Goal: Information Seeking & Learning: Learn about a topic

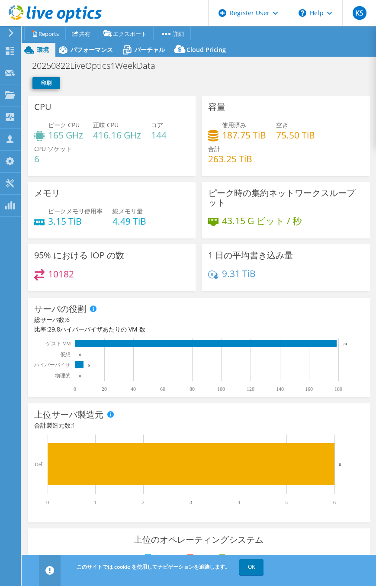
select select "USD"
click at [36, 18] on icon at bounding box center [55, 14] width 93 height 18
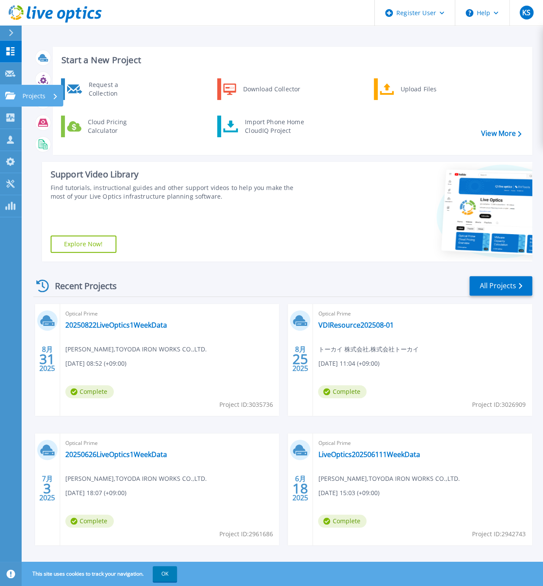
click at [9, 97] on icon at bounding box center [10, 95] width 10 height 7
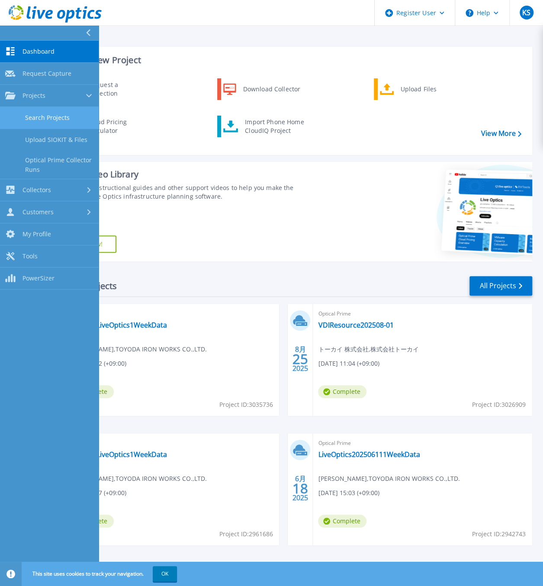
click at [38, 117] on link "Search Projects" at bounding box center [49, 118] width 99 height 22
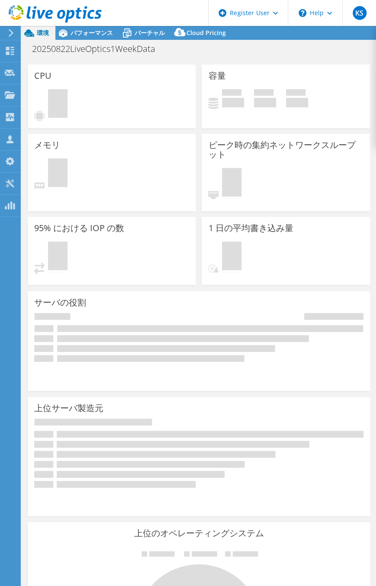
select select "USD"
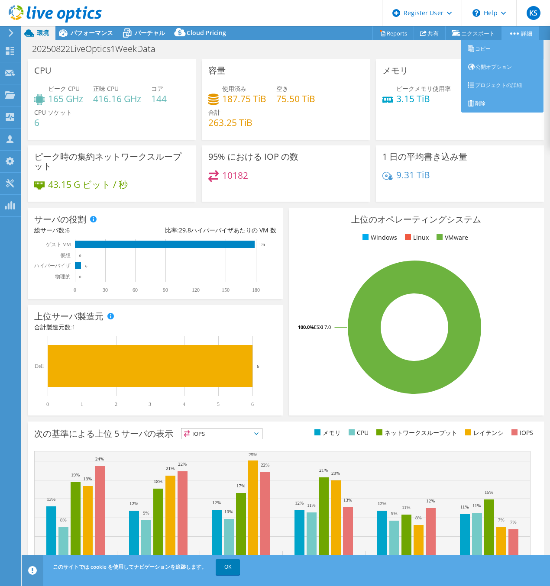
click at [376, 29] on link "詳細" at bounding box center [520, 32] width 38 height 13
click at [376, 87] on link "プロジェクトの詳細" at bounding box center [502, 85] width 82 height 18
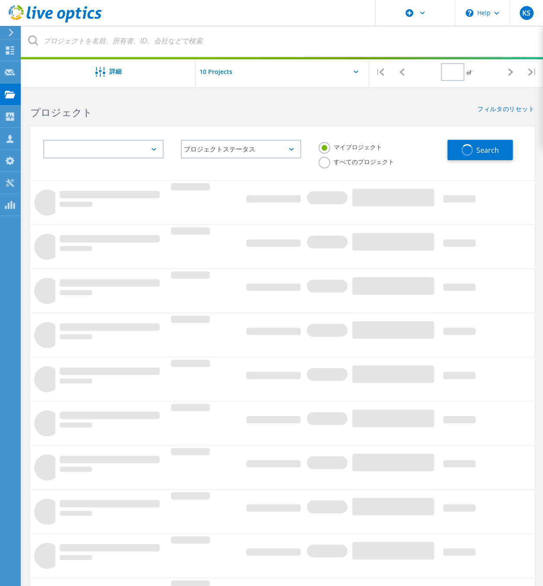
type input "1"
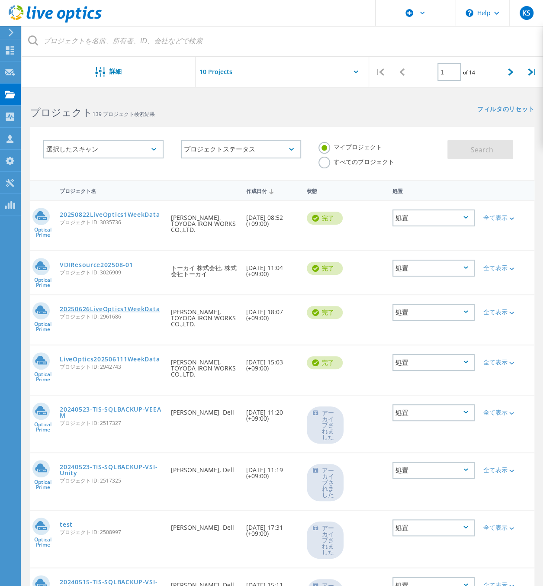
click at [133, 306] on link "20250626LiveOptics1WeekData" at bounding box center [110, 309] width 100 height 6
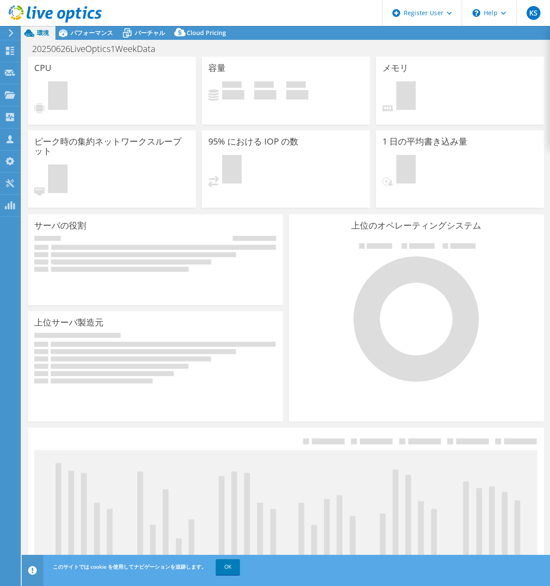
select select "USD"
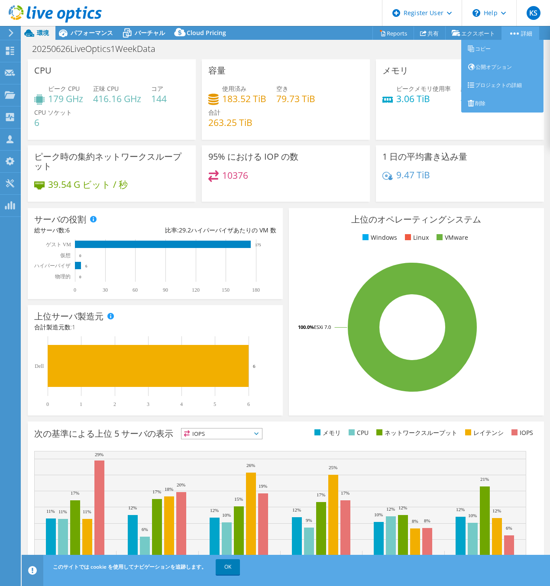
click at [516, 32] on link "詳細" at bounding box center [520, 32] width 38 height 13
click at [508, 82] on link "プロジェクトの詳細" at bounding box center [502, 85] width 82 height 18
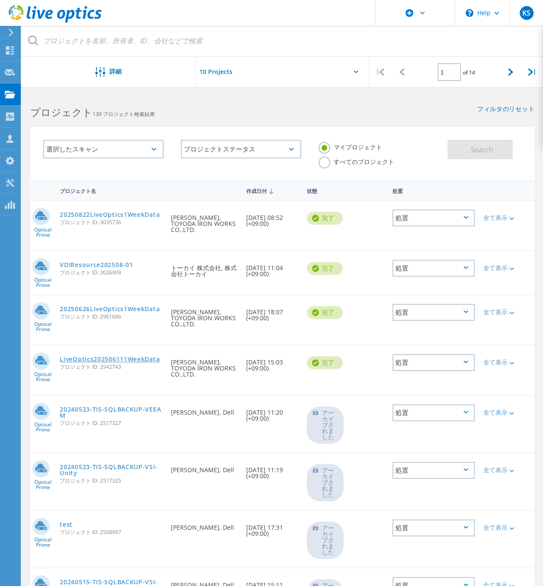
click at [156, 356] on link "LiveOptics202506111WeekData" at bounding box center [110, 359] width 100 height 6
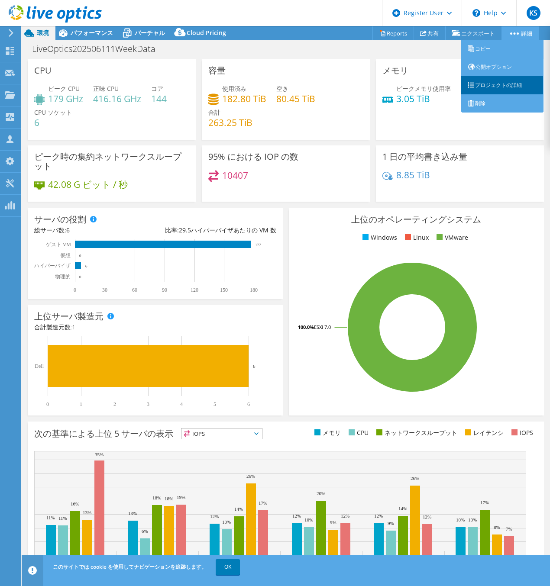
click at [509, 86] on link "プロジェクトの詳細" at bounding box center [502, 85] width 82 height 18
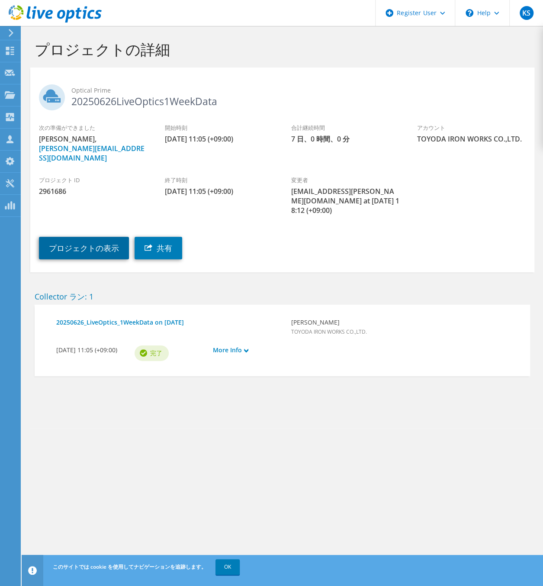
click at [107, 237] on link "プロジェクトの表示" at bounding box center [84, 248] width 90 height 23
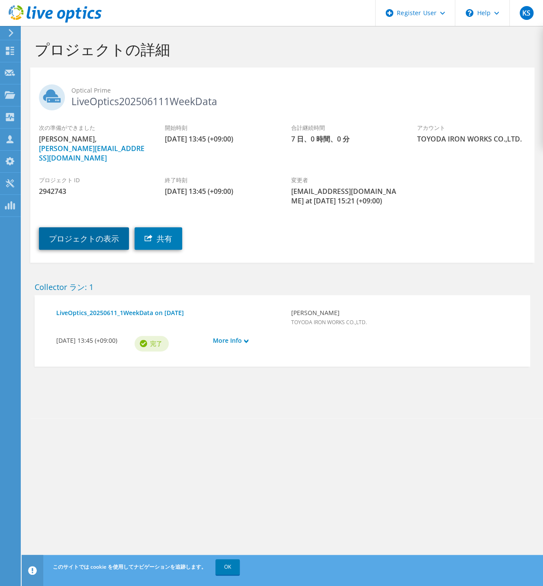
click at [62, 230] on link "プロジェクトの表示" at bounding box center [84, 238] width 90 height 23
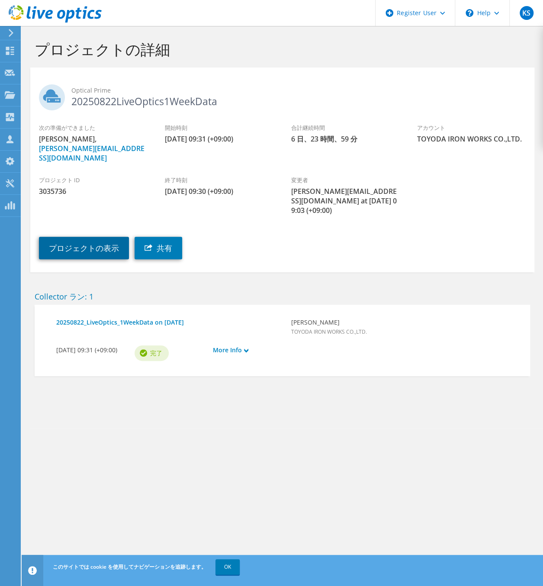
click at [97, 237] on link "プロジェクトの表示" at bounding box center [84, 248] width 90 height 23
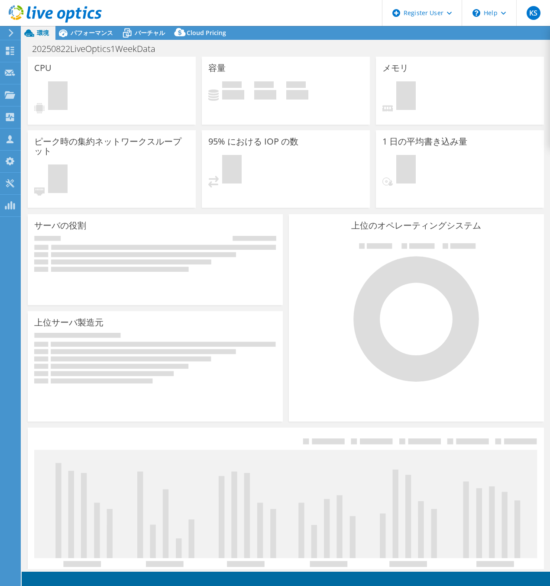
select select "USD"
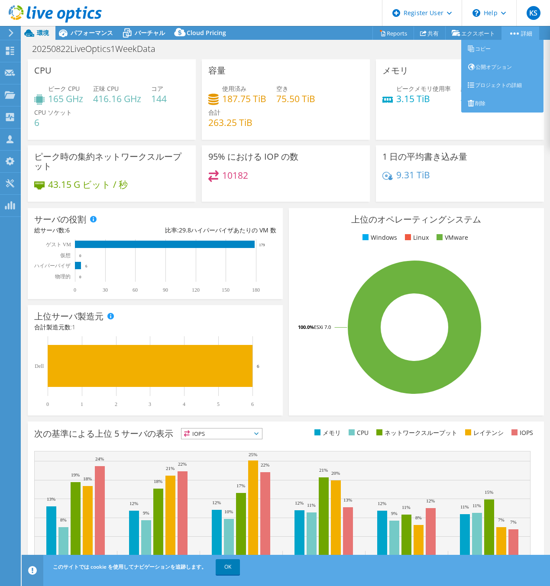
click at [519, 30] on link "詳細" at bounding box center [520, 32] width 38 height 13
drag, startPoint x: 502, startPoint y: 86, endPoint x: 496, endPoint y: 89, distance: 6.0
click at [501, 86] on link "プロジェクトの詳細" at bounding box center [502, 85] width 82 height 18
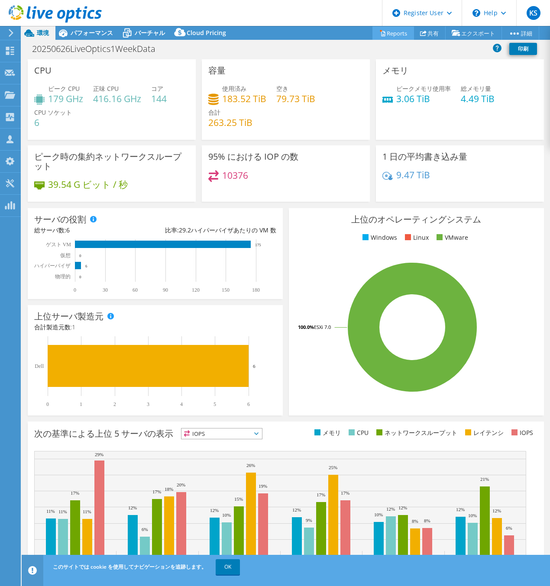
click at [386, 35] on link "Reports" at bounding box center [393, 32] width 42 height 13
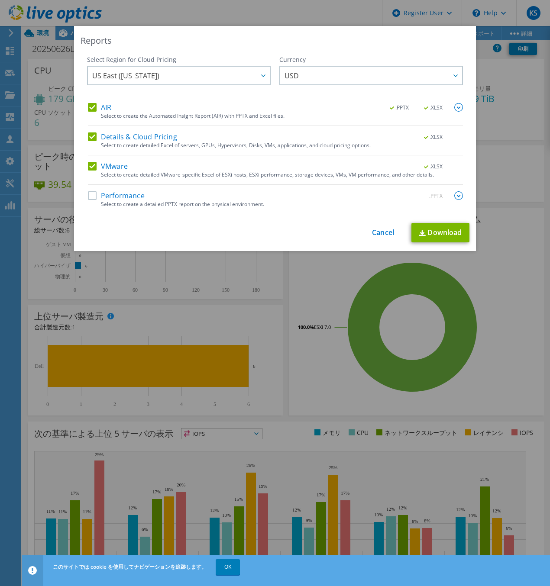
click at [89, 194] on label "Performance" at bounding box center [116, 195] width 57 height 9
click at [0, 0] on input "Performance" at bounding box center [0, 0] width 0 height 0
click at [454, 108] on img at bounding box center [458, 107] width 9 height 9
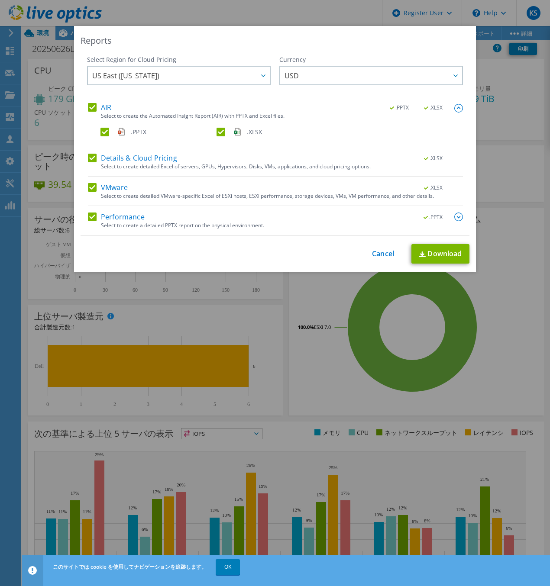
click at [455, 216] on img at bounding box center [458, 216] width 9 height 9
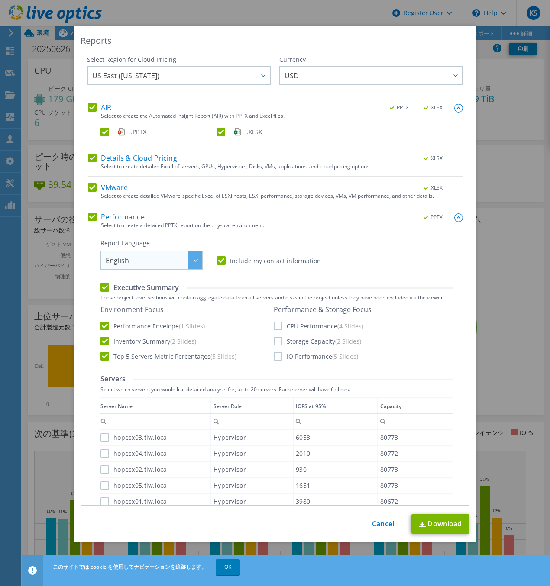
click at [172, 260] on span "English" at bounding box center [154, 260] width 97 height 18
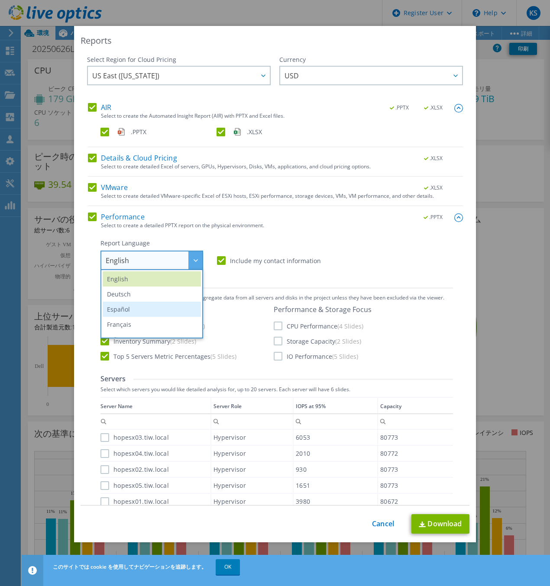
scroll to position [102, 0]
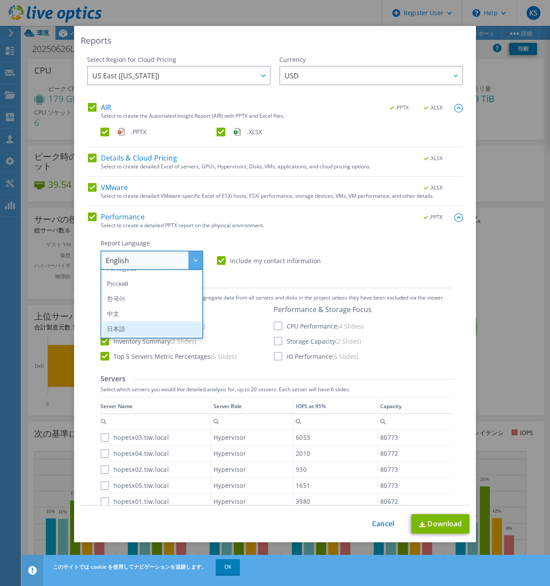
click at [161, 324] on li "日本語" at bounding box center [152, 328] width 98 height 15
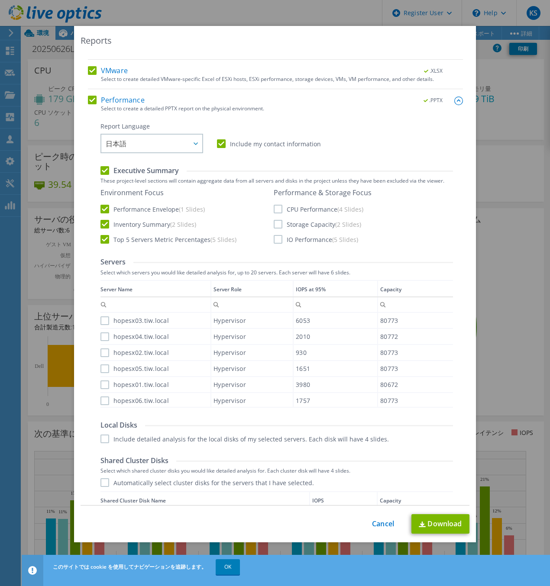
scroll to position [173, 0]
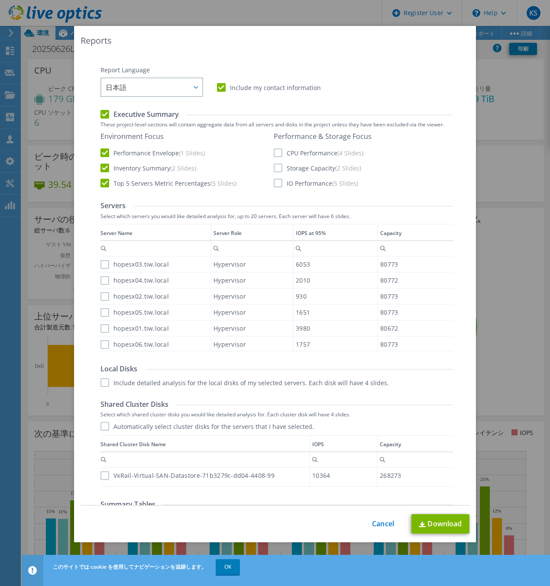
click at [275, 151] on label "CPU Performance (4 Slides)" at bounding box center [319, 152] width 90 height 9
click at [0, 0] on input "CPU Performance (4 Slides)" at bounding box center [0, 0] width 0 height 0
click at [274, 173] on div "Performance & Storage Focus CPU Performance (4 Slides) Storage Capacity (2 Slid…" at bounding box center [323, 159] width 98 height 55
click at [274, 186] on label "IO Performance (5 Slides)" at bounding box center [316, 183] width 84 height 9
click at [0, 0] on input "IO Performance (5 Slides)" at bounding box center [0, 0] width 0 height 0
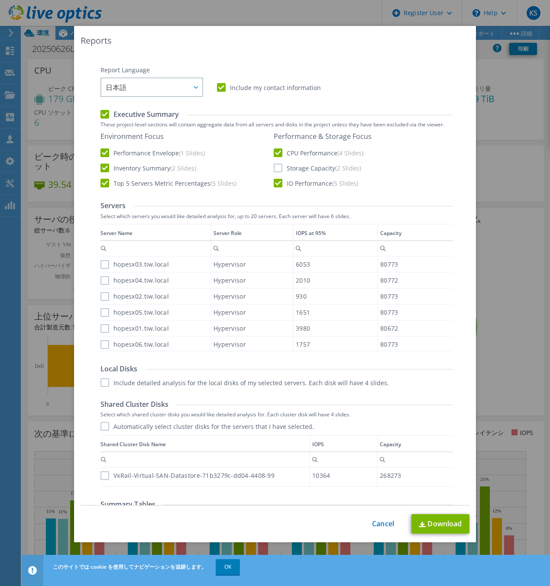
click at [274, 166] on label "Storage Capacity (2 Slides)" at bounding box center [317, 168] width 87 height 9
click at [0, 0] on input "Storage Capacity (2 Slides)" at bounding box center [0, 0] width 0 height 0
drag, startPoint x: 100, startPoint y: 265, endPoint x: 100, endPoint y: 277, distance: 12.6
click at [100, 266] on label "hopesx03.tiw.local" at bounding box center [134, 264] width 68 height 9
click at [0, 0] on input "hopesx03.tiw.local" at bounding box center [0, 0] width 0 height 0
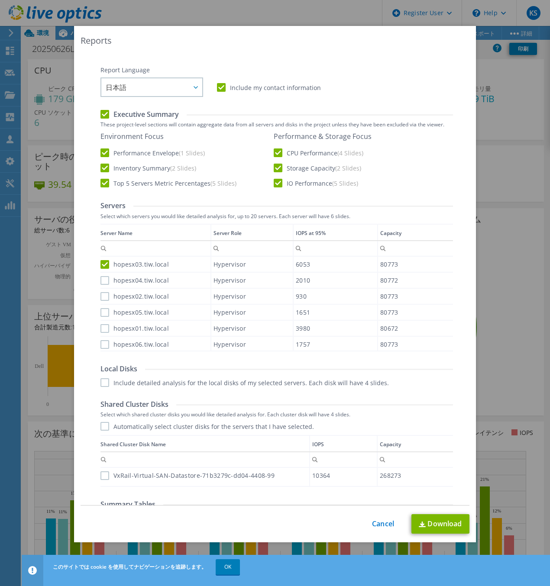
drag, startPoint x: 100, startPoint y: 279, endPoint x: 100, endPoint y: 287, distance: 7.8
click at [100, 280] on label "hopesx04.tiw.local" at bounding box center [134, 280] width 68 height 9
click at [0, 0] on input "hopesx04.tiw.local" at bounding box center [0, 0] width 0 height 0
drag, startPoint x: 99, startPoint y: 295, endPoint x: 100, endPoint y: 308, distance: 13.4
click at [100, 296] on label "hopesx02.tiw.local" at bounding box center [134, 296] width 68 height 9
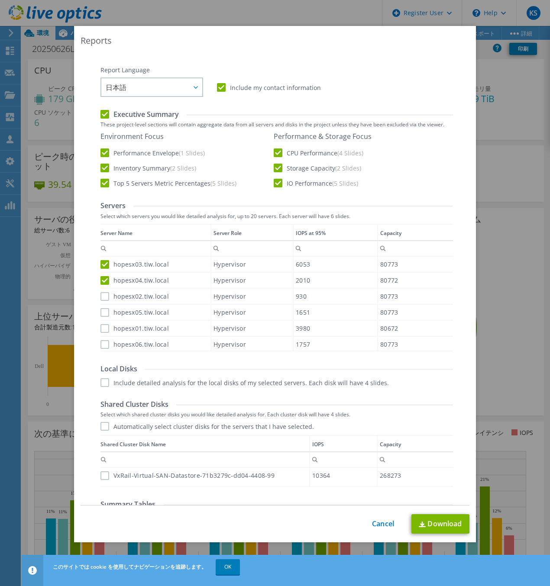
click at [0, 0] on input "hopesx02.tiw.local" at bounding box center [0, 0] width 0 height 0
click at [100, 311] on label "hopesx05.tiw.local" at bounding box center [134, 312] width 68 height 9
click at [0, 0] on input "hopesx05.tiw.local" at bounding box center [0, 0] width 0 height 0
click at [100, 327] on label "hopesx01.tiw.local" at bounding box center [134, 328] width 68 height 9
click at [0, 0] on input "hopesx01.tiw.local" at bounding box center [0, 0] width 0 height 0
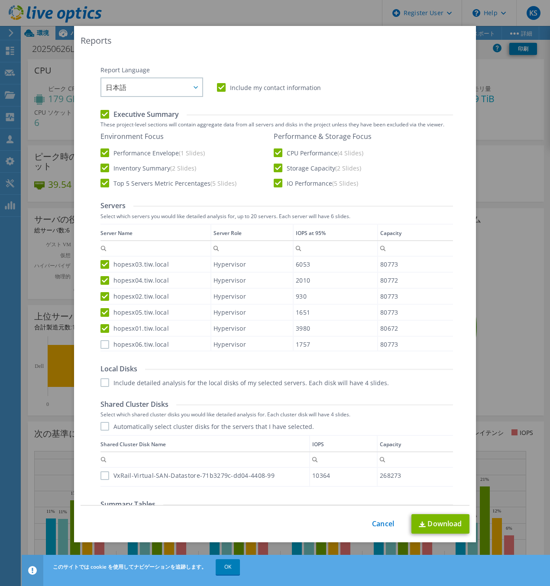
drag, startPoint x: 100, startPoint y: 345, endPoint x: 106, endPoint y: 346, distance: 5.6
click at [100, 346] on label "hopesx06.tiw.local" at bounding box center [134, 344] width 68 height 9
click at [0, 0] on input "hopesx06.tiw.local" at bounding box center [0, 0] width 0 height 0
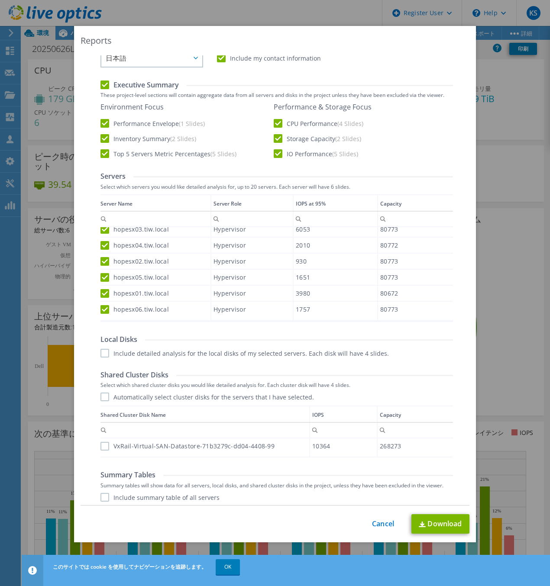
scroll to position [235, 0]
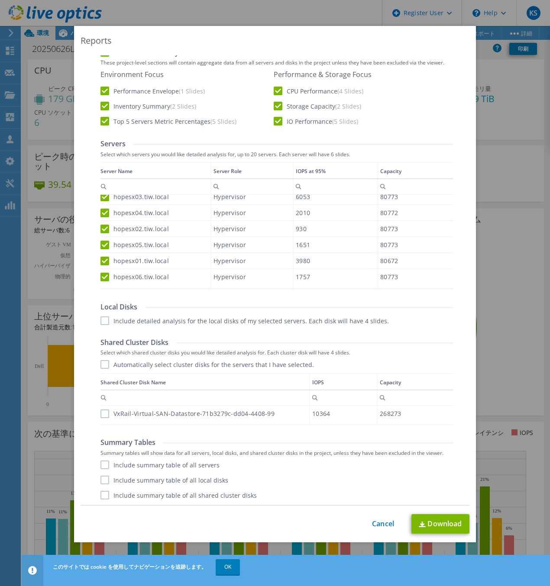
click at [100, 319] on label "Include detailed analysis for the local disks of my selected servers. Each disk…" at bounding box center [244, 320] width 288 height 9
click at [0, 0] on input "Include detailed analysis for the local disks of my selected servers. Each disk…" at bounding box center [0, 0] width 0 height 0
click at [101, 364] on label "Automatically select cluster disks for the servers that I have selected." at bounding box center [206, 364] width 213 height 9
click at [0, 0] on input "Automatically select cluster disks for the servers that I have selected." at bounding box center [0, 0] width 0 height 0
click at [100, 463] on label "Include summary table of all servers" at bounding box center [159, 464] width 119 height 9
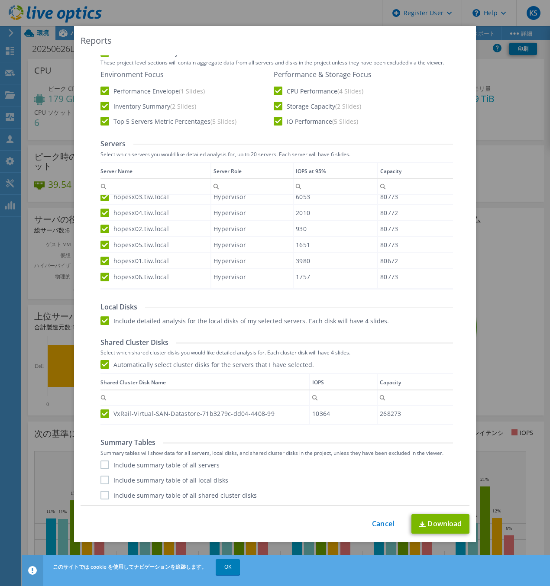
click at [0, 0] on input "Include summary table of all servers" at bounding box center [0, 0] width 0 height 0
click at [103, 481] on label "Include summary table of all local disks" at bounding box center [164, 480] width 128 height 9
click at [0, 0] on input "Include summary table of all local disks" at bounding box center [0, 0] width 0 height 0
click at [101, 494] on label "Include summary table of all shared cluster disks" at bounding box center [178, 495] width 156 height 9
click at [0, 0] on input "Include summary table of all shared cluster disks" at bounding box center [0, 0] width 0 height 0
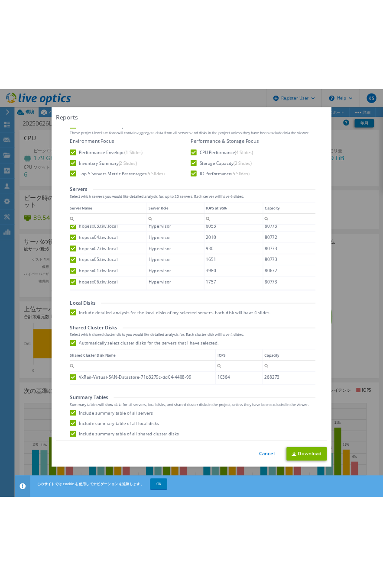
scroll to position [0, 0]
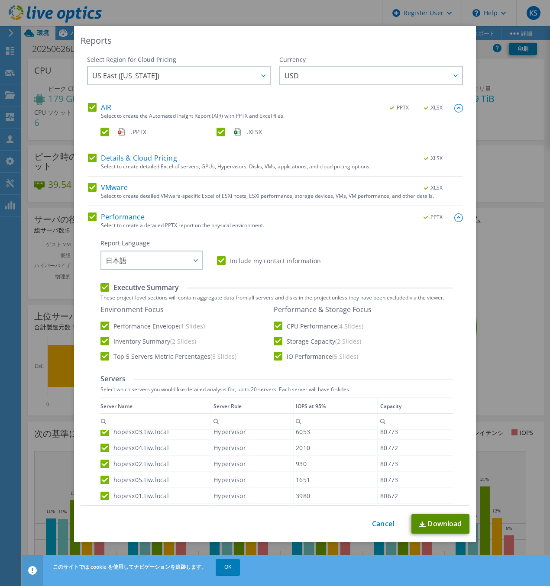
click at [439, 525] on link "Download" at bounding box center [440, 523] width 58 height 19
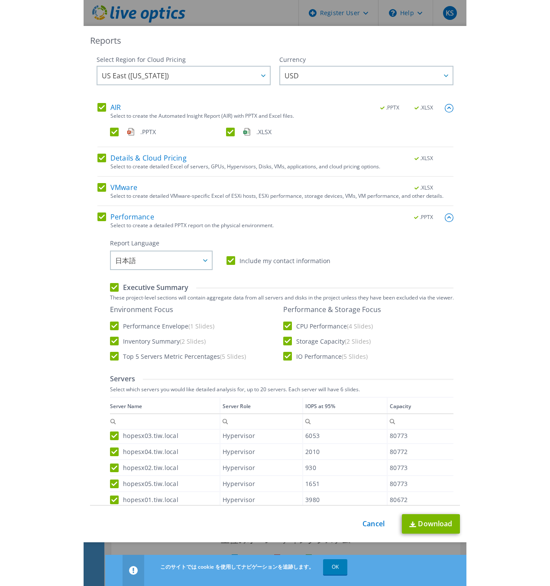
scroll to position [1, 0]
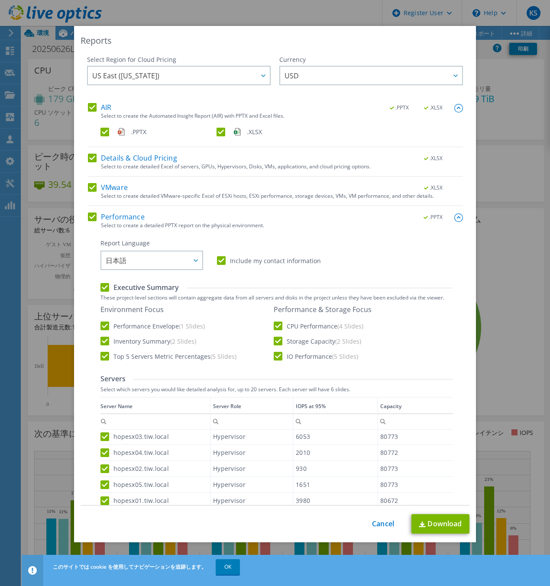
click at [490, 41] on div "Reports Select Region for Cloud Pricing Asia Pacific (Hong Kong) Asia Pacific (…" at bounding box center [275, 293] width 550 height 534
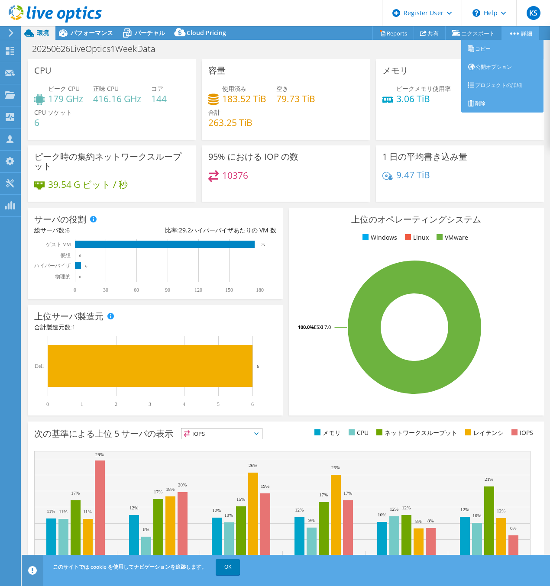
click at [516, 29] on link "詳細" at bounding box center [520, 32] width 38 height 13
click at [495, 88] on link "プロジェクトの詳細" at bounding box center [502, 85] width 82 height 18
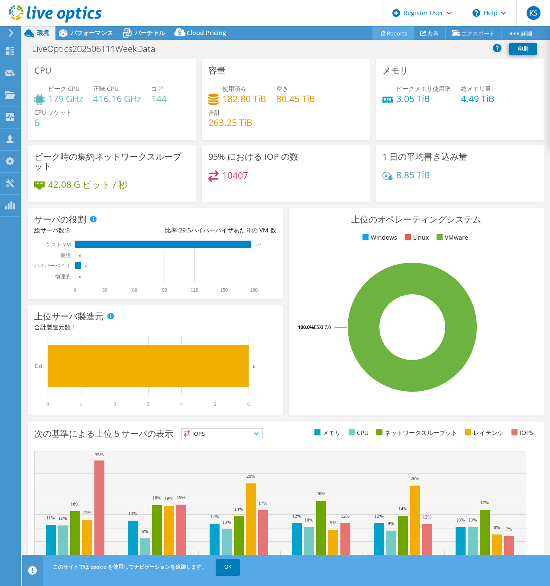
click at [389, 32] on link "Reports" at bounding box center [393, 32] width 42 height 13
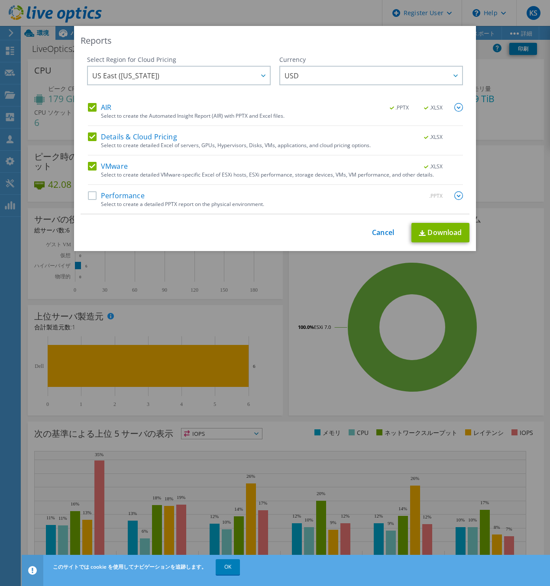
click at [454, 195] on img at bounding box center [458, 195] width 9 height 9
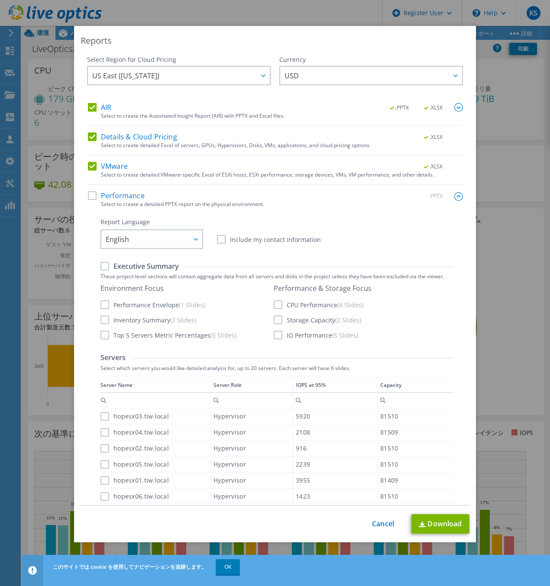
click at [89, 196] on label "Performance" at bounding box center [116, 195] width 57 height 9
click at [0, 0] on input "Performance" at bounding box center [0, 0] width 0 height 0
click at [179, 246] on span "English" at bounding box center [154, 239] width 97 height 18
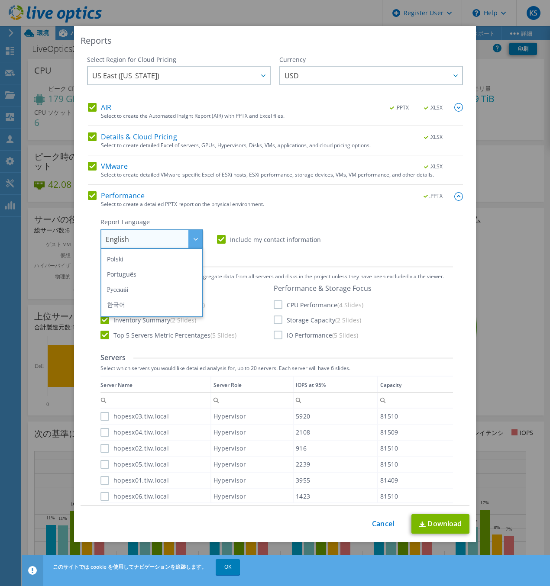
scroll to position [101, 0]
click at [167, 306] on li "日本語" at bounding box center [152, 307] width 98 height 15
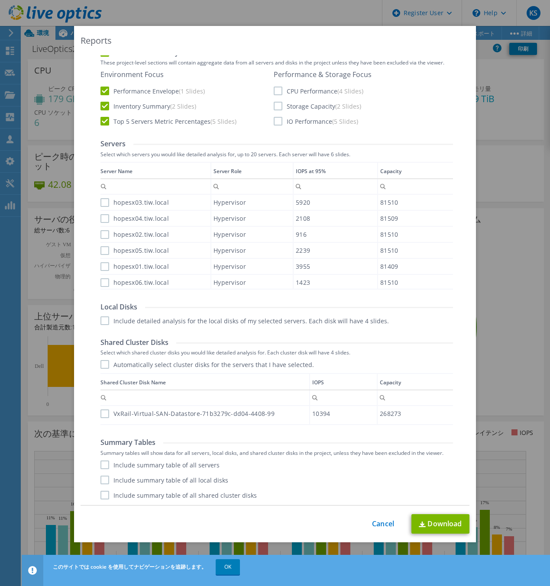
scroll to position [127, 0]
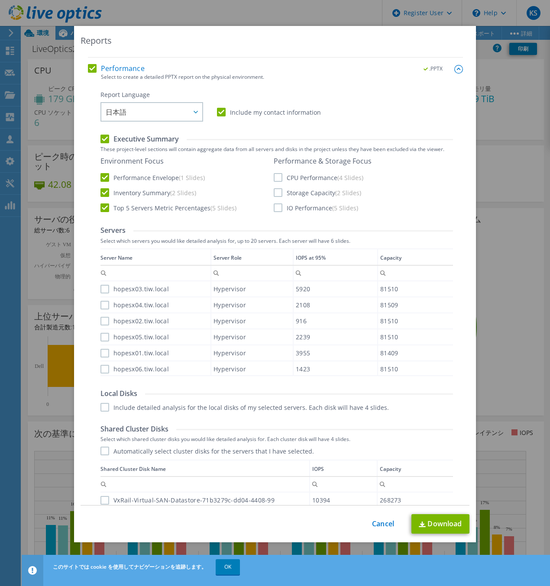
click at [276, 177] on label "CPU Performance (4 Slides)" at bounding box center [319, 177] width 90 height 9
click at [0, 0] on input "CPU Performance (4 Slides)" at bounding box center [0, 0] width 0 height 0
drag, startPoint x: 276, startPoint y: 189, endPoint x: 275, endPoint y: 194, distance: 4.8
click at [276, 190] on label "Storage Capacity (2 Slides)" at bounding box center [317, 192] width 87 height 9
click at [0, 0] on input "Storage Capacity (2 Slides)" at bounding box center [0, 0] width 0 height 0
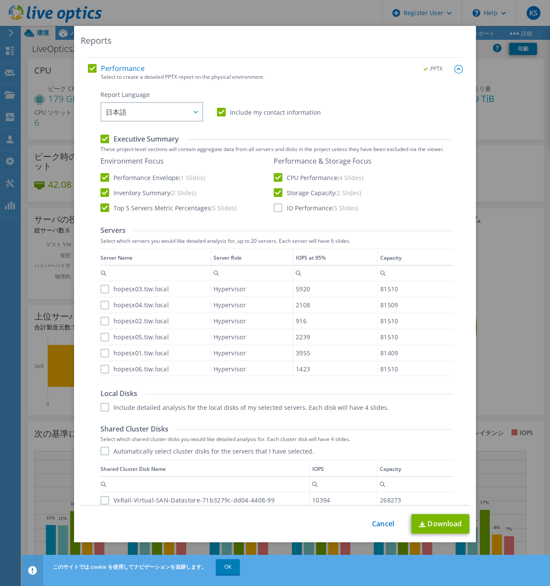
click at [274, 204] on label "IO Performance (5 Slides)" at bounding box center [316, 207] width 84 height 9
click at [0, 0] on input "IO Performance (5 Slides)" at bounding box center [0, 0] width 0 height 0
click at [100, 289] on label "hopesx03.tiw.local" at bounding box center [134, 289] width 68 height 9
click at [0, 0] on input "hopesx03.tiw.local" at bounding box center [0, 0] width 0 height 0
click at [102, 303] on label "hopesx04.tiw.local" at bounding box center [134, 305] width 68 height 9
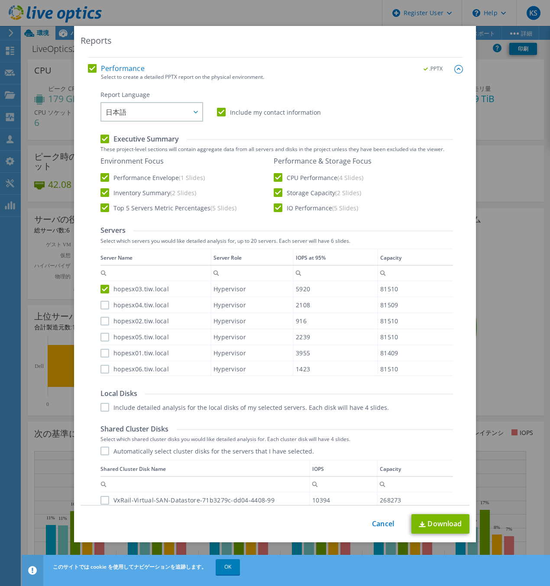
click at [0, 0] on input "hopesx04.tiw.local" at bounding box center [0, 0] width 0 height 0
drag, startPoint x: 100, startPoint y: 319, endPoint x: 104, endPoint y: 335, distance: 16.2
click at [100, 320] on label "hopesx02.tiw.local" at bounding box center [134, 321] width 68 height 9
click at [0, 0] on input "hopesx02.tiw.local" at bounding box center [0, 0] width 0 height 0
click at [102, 337] on label "hopesx05.tiw.local" at bounding box center [134, 337] width 68 height 9
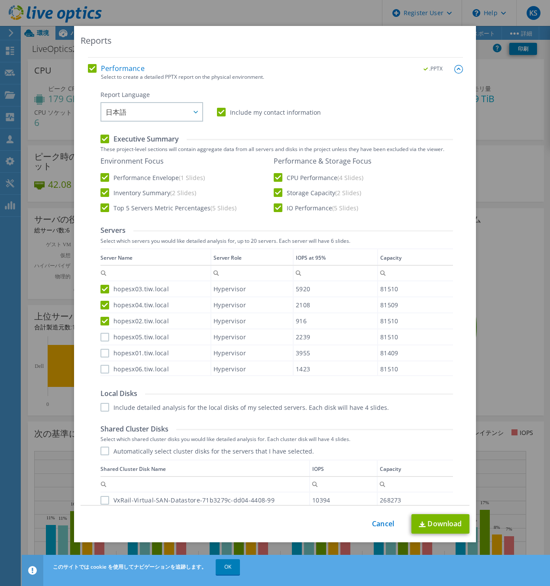
click at [0, 0] on input "hopesx05.tiw.local" at bounding box center [0, 0] width 0 height 0
click at [100, 354] on label "hopesx01.tiw.local" at bounding box center [134, 353] width 68 height 9
click at [0, 0] on input "hopesx01.tiw.local" at bounding box center [0, 0] width 0 height 0
click at [103, 370] on label "hopesx06.tiw.local" at bounding box center [134, 369] width 68 height 9
click at [0, 0] on input "hopesx06.tiw.local" at bounding box center [0, 0] width 0 height 0
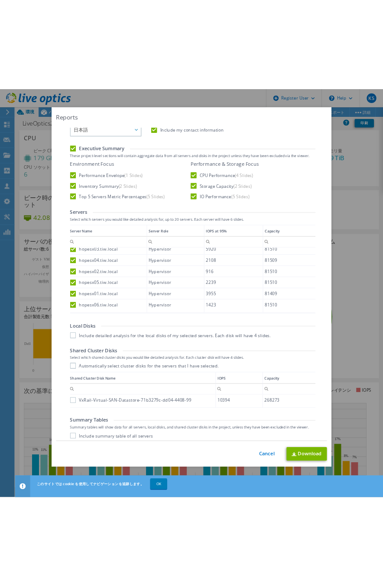
scroll to position [214, 0]
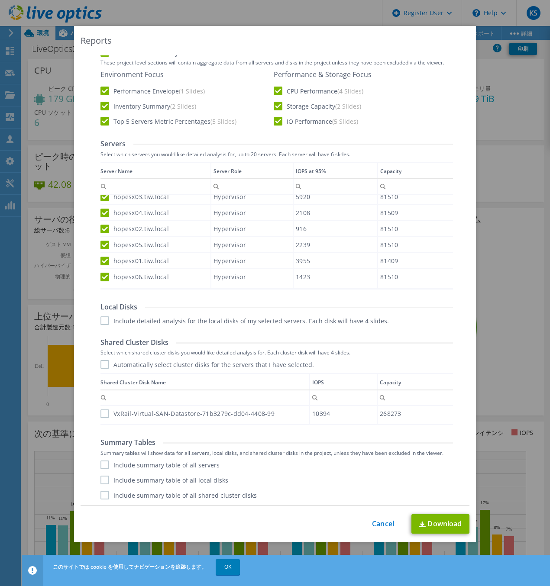
click at [103, 321] on label "Include detailed analysis for the local disks of my selected servers. Each disk…" at bounding box center [244, 320] width 288 height 9
click at [0, 0] on input "Include detailed analysis for the local disks of my selected servers. Each disk…" at bounding box center [0, 0] width 0 height 0
click at [107, 366] on label "Automatically select cluster disks for the servers that I have selected." at bounding box center [206, 364] width 213 height 9
click at [0, 0] on input "Automatically select cluster disks for the servers that I have selected." at bounding box center [0, 0] width 0 height 0
drag, startPoint x: 100, startPoint y: 464, endPoint x: 101, endPoint y: 476, distance: 11.7
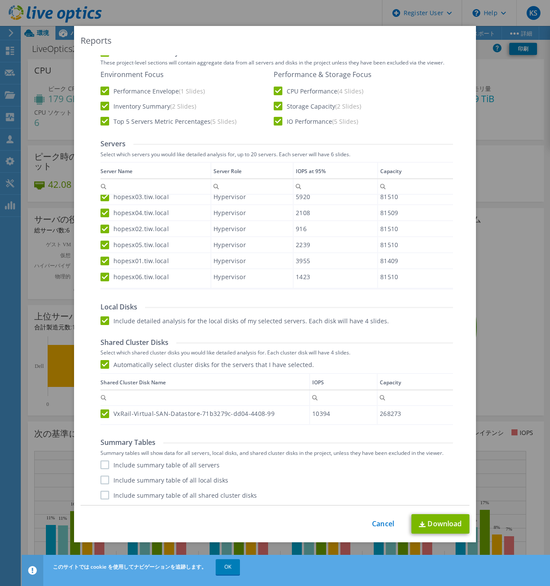
click at [100, 468] on label "Include summary table of all servers" at bounding box center [159, 464] width 119 height 9
click at [0, 0] on input "Include summary table of all servers" at bounding box center [0, 0] width 0 height 0
click at [101, 481] on label "Include summary table of all local disks" at bounding box center [164, 480] width 128 height 9
click at [0, 0] on input "Include summary table of all local disks" at bounding box center [0, 0] width 0 height 0
click at [101, 494] on label "Include summary table of all shared cluster disks" at bounding box center [178, 495] width 156 height 9
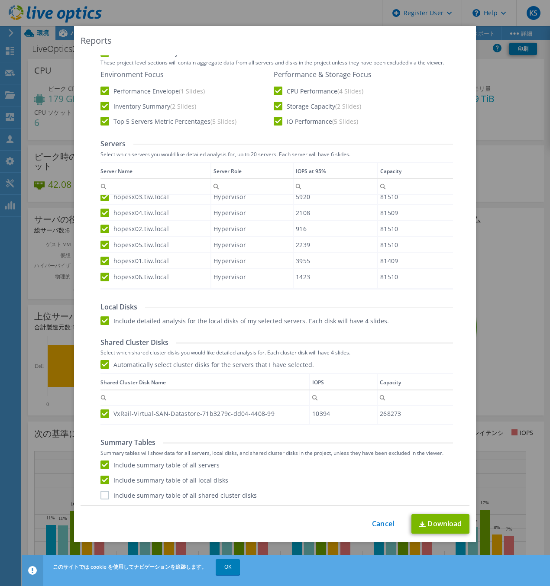
click at [0, 0] on input "Include summary table of all shared cluster disks" at bounding box center [0, 0] width 0 height 0
click at [431, 518] on link "Download" at bounding box center [440, 523] width 58 height 19
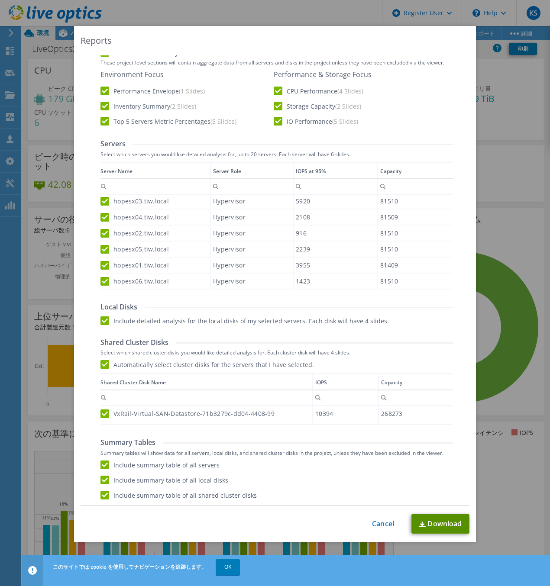
scroll to position [208, 0]
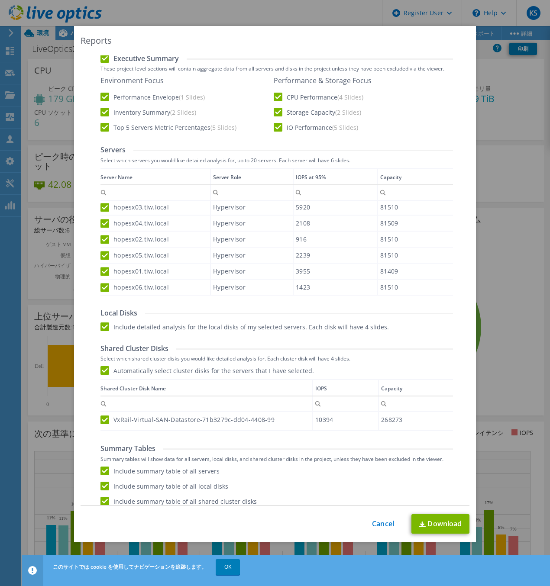
click at [493, 69] on div "Reports Select Region for Cloud Pricing Asia Pacific (Hong Kong) Asia Pacific (…" at bounding box center [275, 293] width 550 height 534
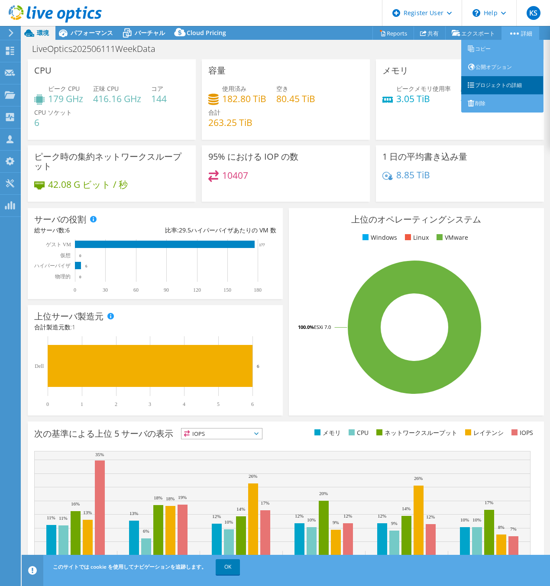
click at [503, 90] on link "プロジェクトの詳細" at bounding box center [502, 85] width 82 height 18
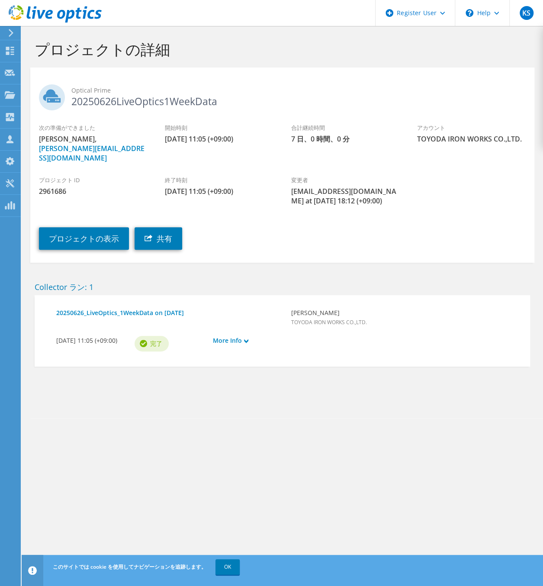
click at [167, 139] on span "[DATE] 11:05 (+09:00)" at bounding box center [219, 139] width 109 height 10
drag, startPoint x: 167, startPoint y: 139, endPoint x: 187, endPoint y: 139, distance: 20.3
click at [187, 139] on span "[DATE] 11:05 (+09:00)" at bounding box center [219, 139] width 109 height 10
copy span "[DATE]"
drag, startPoint x: 212, startPoint y: 138, endPoint x: 222, endPoint y: 138, distance: 10.8
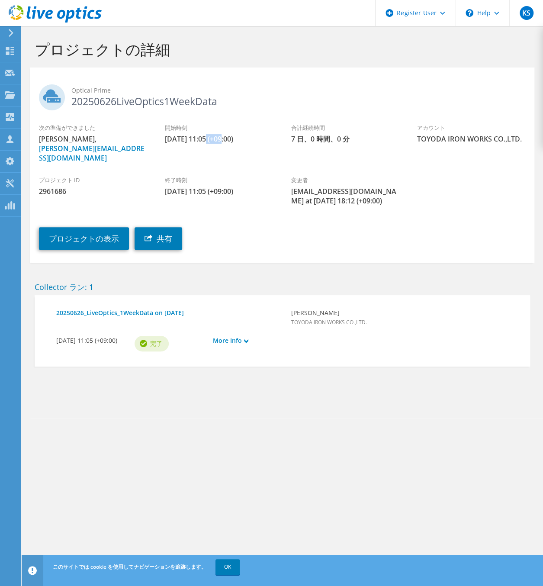
click at [222, 138] on span "[DATE] 11:05 (+09:00)" at bounding box center [219, 139] width 109 height 10
copy span "11:05"
drag, startPoint x: 434, startPoint y: 46, endPoint x: 373, endPoint y: 83, distance: 71.4
click at [430, 49] on h1 "プロジェクトの詳細" at bounding box center [280, 49] width 491 height 18
click at [108, 227] on link "プロジェクトの表示" at bounding box center [84, 238] width 90 height 23
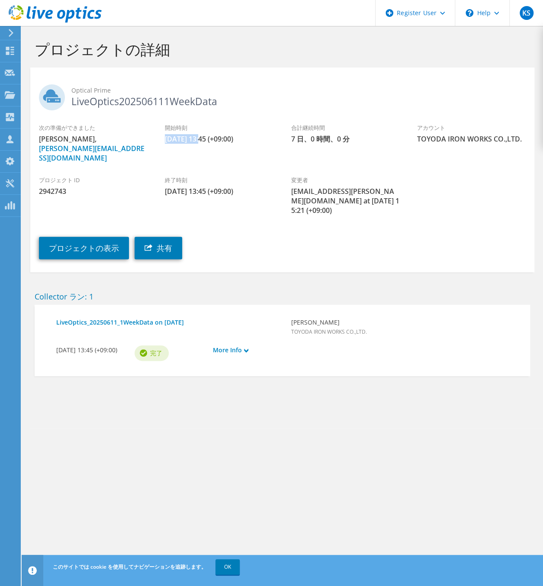
drag, startPoint x: 165, startPoint y: 141, endPoint x: 201, endPoint y: 141, distance: 35.5
click at [201, 141] on span "[DATE] 13:45 (+09:00)" at bounding box center [219, 139] width 109 height 10
copy span "[DATE]"
drag, startPoint x: 207, startPoint y: 138, endPoint x: 224, endPoint y: 140, distance: 16.5
click at [224, 140] on span "[DATE] 13:45 (+09:00)" at bounding box center [219, 139] width 109 height 10
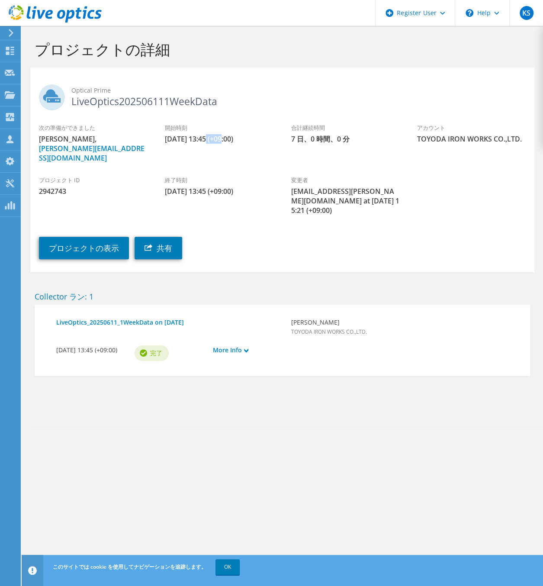
copy span "13:45"
click at [106, 219] on div "プロジェクトの表示 共有" at bounding box center [290, 241] width 521 height 44
click at [99, 237] on link "プロジェクトの表示" at bounding box center [84, 248] width 90 height 23
drag, startPoint x: 166, startPoint y: 140, endPoint x: 223, endPoint y: 140, distance: 57.1
click at [223, 140] on span "[DATE] 09:31 (+09:00)" at bounding box center [219, 139] width 109 height 10
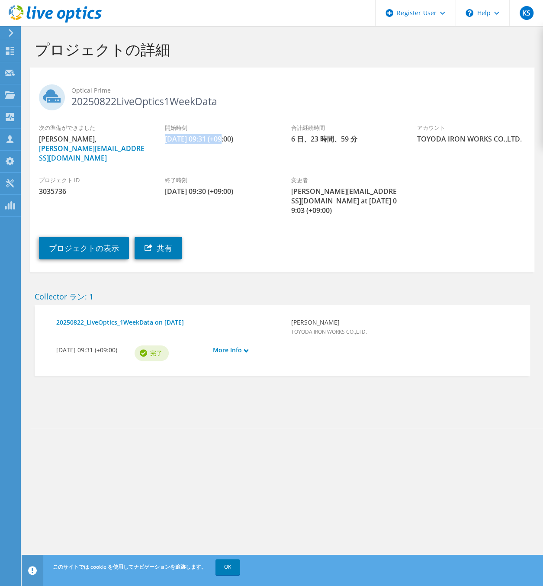
copy span "[DATE] 09:31"
click at [69, 239] on link "プロジェクトの表示" at bounding box center [84, 248] width 90 height 23
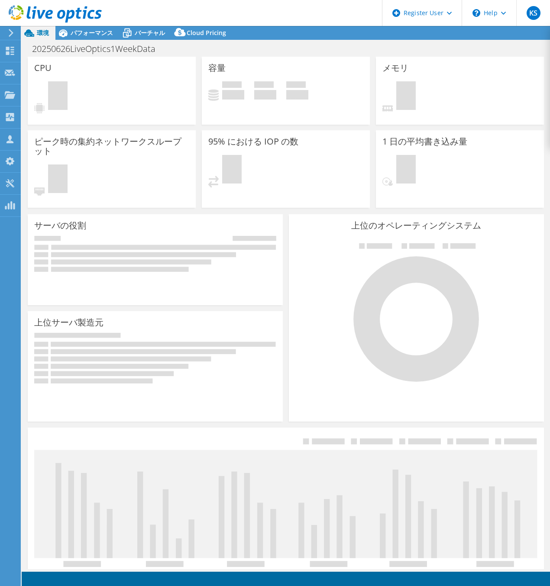
select select "USD"
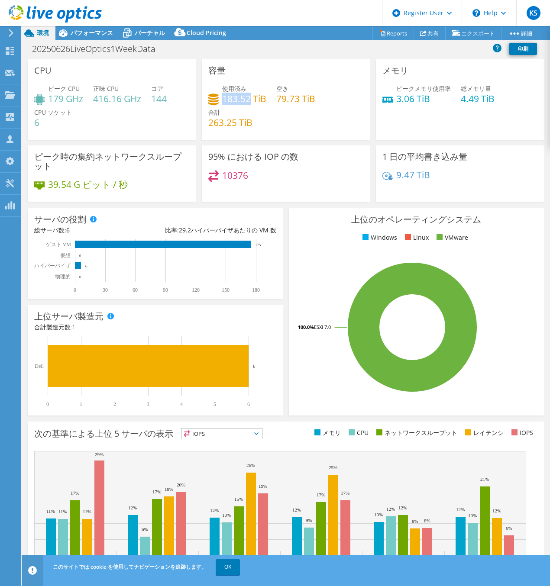
drag, startPoint x: 222, startPoint y: 97, endPoint x: 247, endPoint y: 96, distance: 25.6
click at [247, 96] on h4 "183.52 TiB" at bounding box center [244, 99] width 44 height 10
copy h4 "183.52"
click at [247, 142] on div "容量 使用済み 183.52 TiB 空き 79.73 TiB 合計 263.25 TiB" at bounding box center [286, 102] width 174 height 86
click at [304, 107] on div "使用済み 183.52 TiB 空き 79.73 TiB 合計 263.25 TiB" at bounding box center [285, 110] width 155 height 52
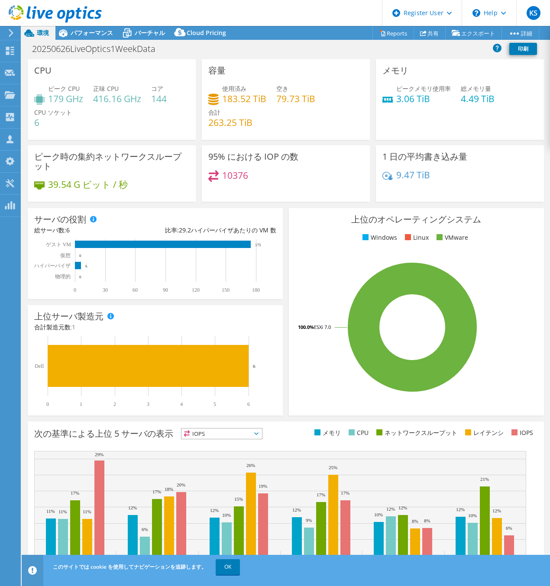
click at [403, 97] on h4 "3.06 TiB" at bounding box center [423, 99] width 55 height 10
drag, startPoint x: 393, startPoint y: 97, endPoint x: 407, endPoint y: 98, distance: 13.9
click at [407, 98] on h4 "3.06 TiB" at bounding box center [423, 99] width 55 height 10
copy h4 "3.06"
click at [305, 111] on div "使用済み 183.52 TiB 空き 79.73 TiB 合計 263.25 TiB" at bounding box center [285, 110] width 155 height 52
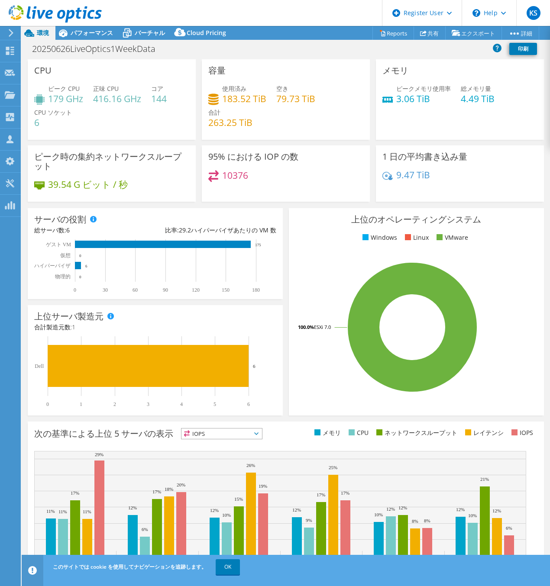
click at [56, 99] on h4 "179 GHz" at bounding box center [65, 99] width 35 height 10
copy h4 "179"
click at [168, 42] on div "20250626LiveOptics1WeekData 印刷" at bounding box center [286, 49] width 528 height 16
click at [264, 54] on div "20250626LiveOptics1WeekData 印刷" at bounding box center [286, 49] width 528 height 16
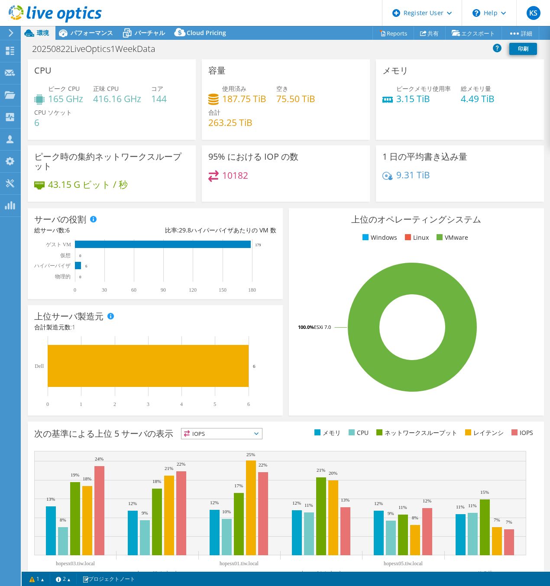
select select "USD"
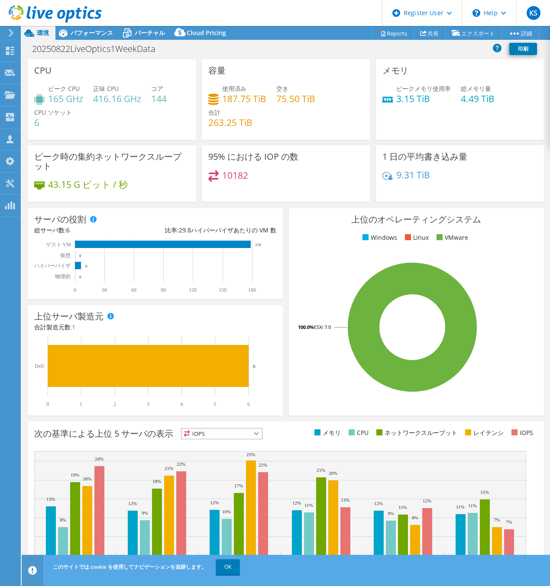
click at [64, 97] on h4 "165 GHz" at bounding box center [65, 99] width 35 height 10
drag, startPoint x: 222, startPoint y: 97, endPoint x: 248, endPoint y: 99, distance: 26.1
click at [248, 99] on h4 "187.75 TiB" at bounding box center [244, 99] width 44 height 10
copy h4 "187.75"
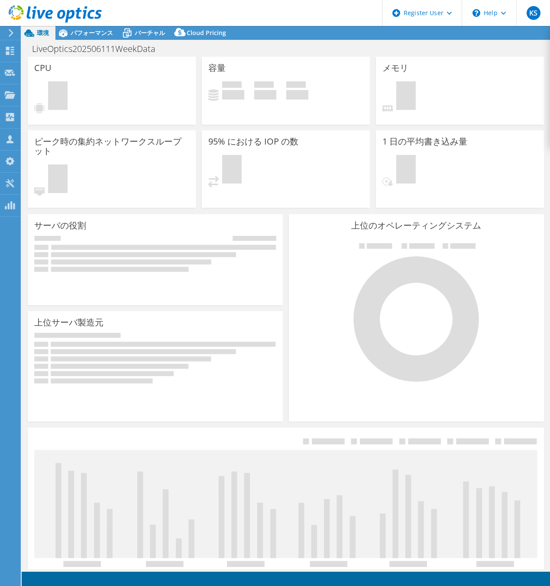
select select "USD"
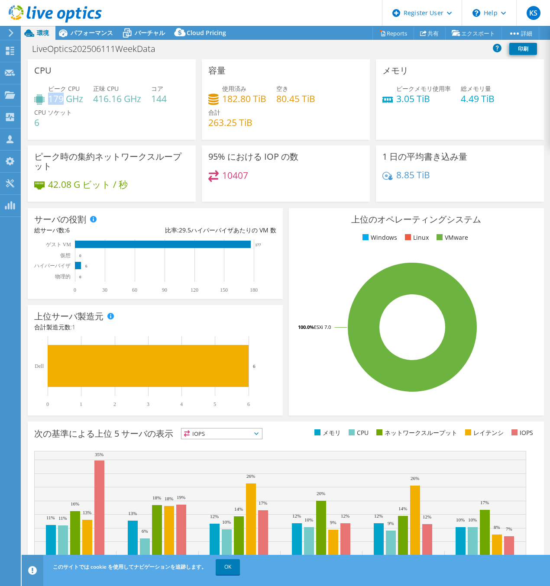
drag, startPoint x: 50, startPoint y: 98, endPoint x: 61, endPoint y: 100, distance: 11.8
click at [61, 100] on h4 "179 GHz" at bounding box center [65, 99] width 35 height 10
copy h4 "179"
click at [222, 100] on h4 "182.80 TiB" at bounding box center [244, 99] width 44 height 10
drag, startPoint x: 220, startPoint y: 99, endPoint x: 248, endPoint y: 101, distance: 27.3
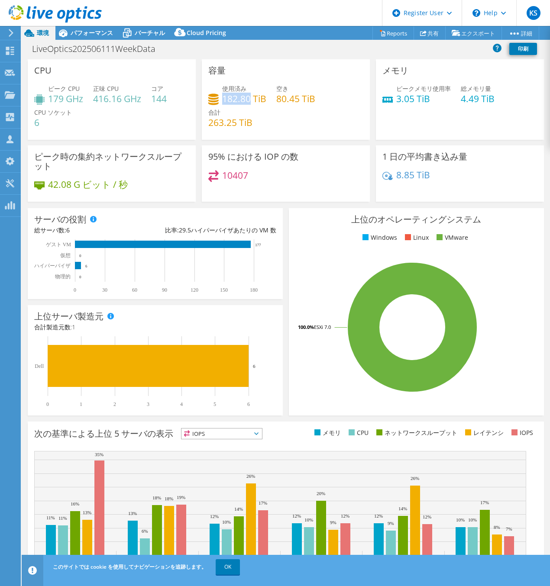
click at [248, 101] on h4 "182.80 TiB" at bounding box center [244, 99] width 44 height 10
copy h4 "182.80"
click at [415, 118] on div "メモリ ピークメモリ使用率 3.05 TiB 総メモリ量 4.49 TiB" at bounding box center [460, 99] width 168 height 80
drag, startPoint x: 393, startPoint y: 100, endPoint x: 409, endPoint y: 100, distance: 15.1
click at [409, 100] on h4 "3.05 TiB" at bounding box center [423, 99] width 55 height 10
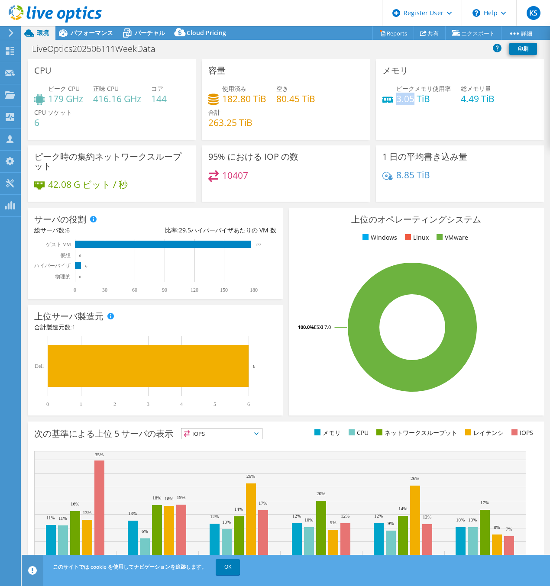
copy h4 "3.05"
